Goal: Task Accomplishment & Management: Manage account settings

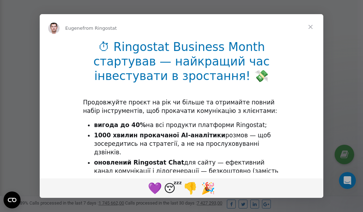
click at [313, 27] on span "Close" at bounding box center [311, 27] width 26 height 26
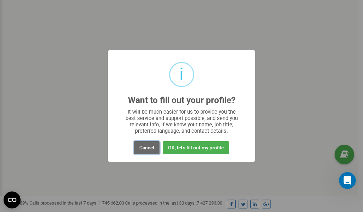
click at [151, 149] on button "Cancel" at bounding box center [147, 148] width 26 height 13
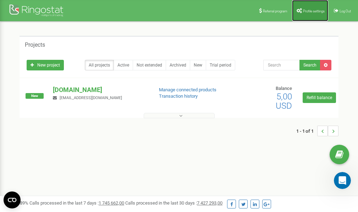
click at [308, 12] on span "Profile settings" at bounding box center [314, 11] width 22 height 4
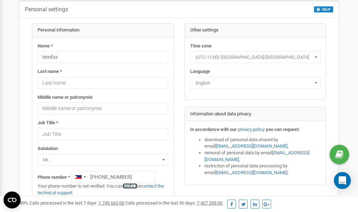
click at [134, 186] on link "verify it" at bounding box center [130, 186] width 15 height 5
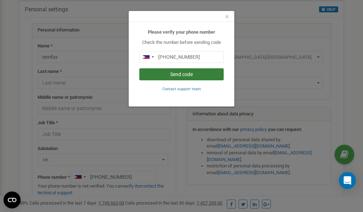
click at [182, 75] on button "Send code" at bounding box center [181, 74] width 84 height 12
